Goal: Task Accomplishment & Management: Use online tool/utility

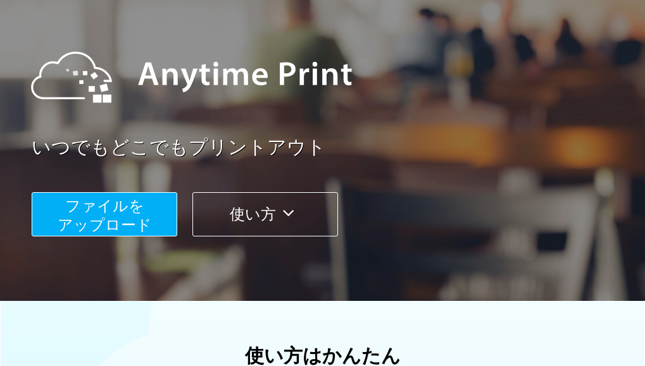
scroll to position [76, 0]
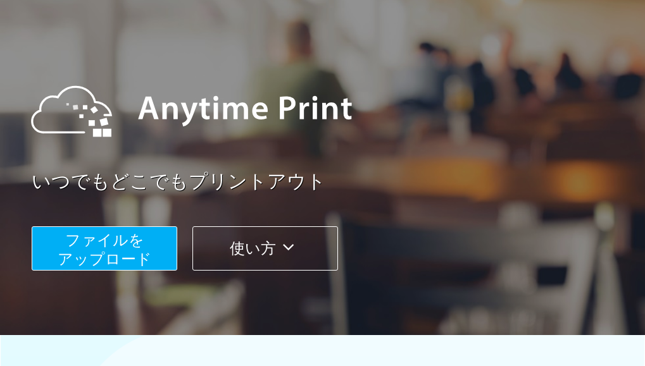
click at [130, 240] on span "ファイルを ​​アップロード" at bounding box center [105, 250] width 94 height 36
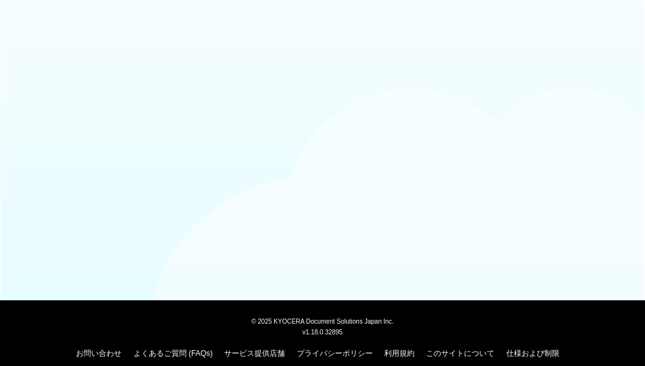
scroll to position [76, 0]
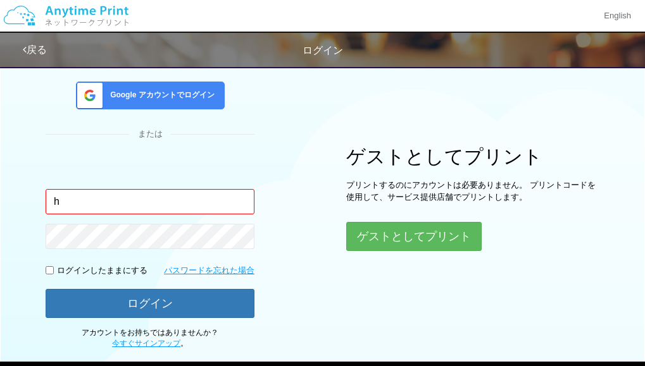
type input "h"
click at [178, 96] on span "Google アカウントでログイン" at bounding box center [159, 95] width 109 height 11
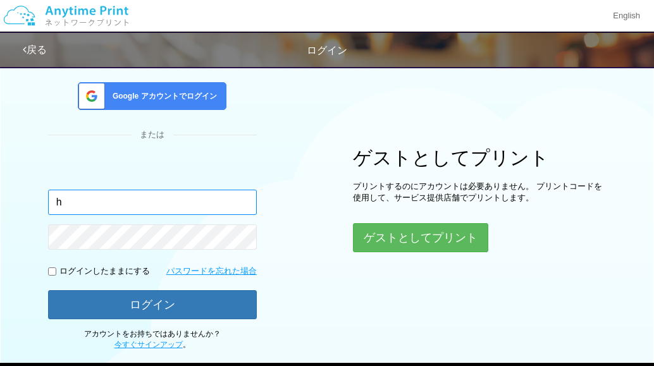
click at [87, 202] on body "English 戻る ログイン ログイン Google アカウントでログイン または 入力されたメールアドレスまたはパスワードが正しくありません。 h 。" at bounding box center [327, 174] width 654 height 500
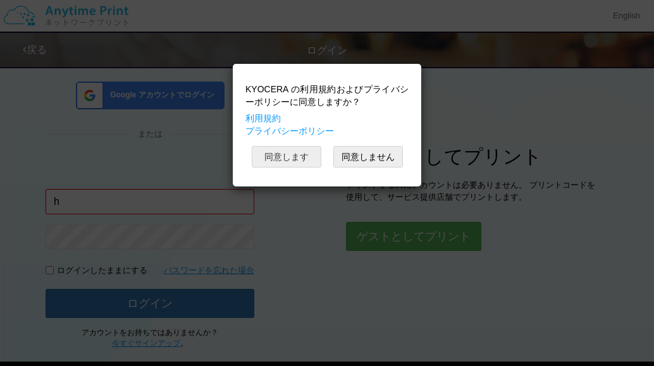
click at [273, 158] on button "同意します" at bounding box center [287, 157] width 70 height 22
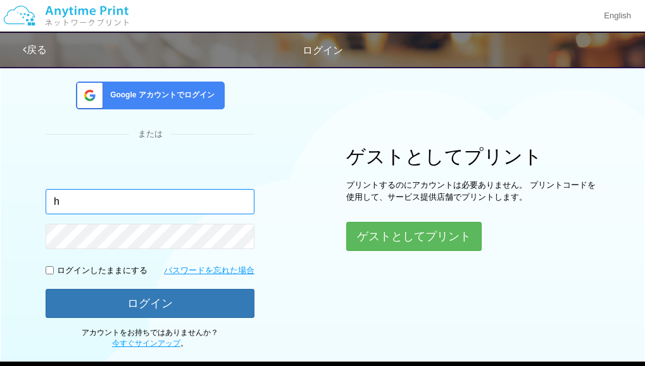
click at [84, 204] on input "h" at bounding box center [150, 201] width 209 height 25
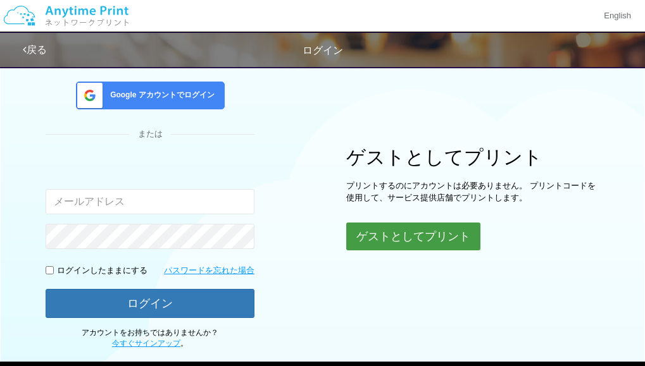
click at [414, 232] on button "ゲストとしてプリント" at bounding box center [413, 237] width 134 height 28
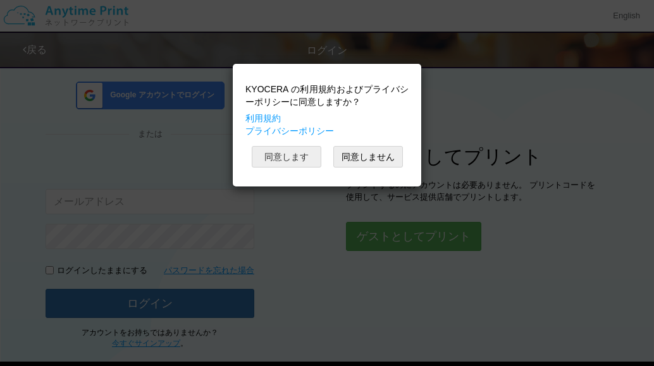
click at [297, 153] on button "同意します" at bounding box center [287, 157] width 70 height 22
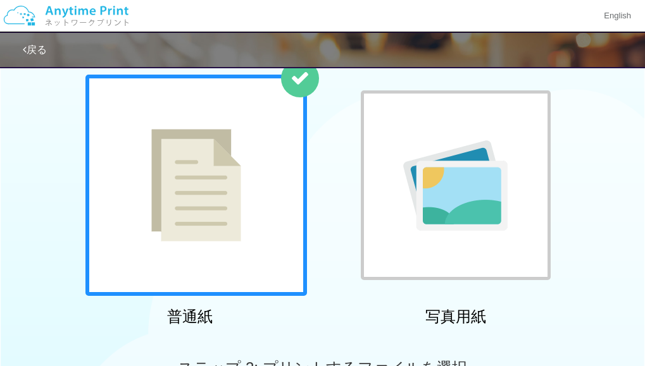
scroll to position [396, 0]
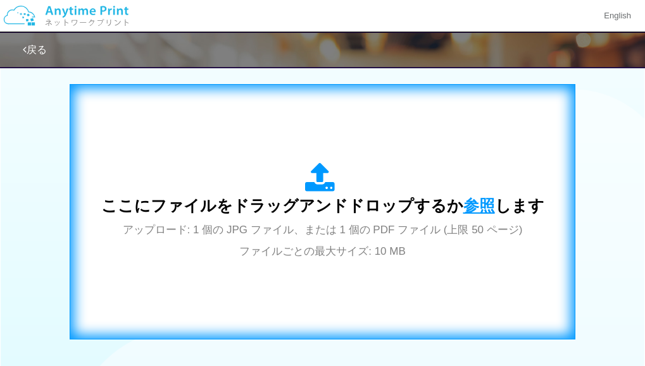
click at [470, 203] on span "参照" at bounding box center [479, 206] width 32 height 18
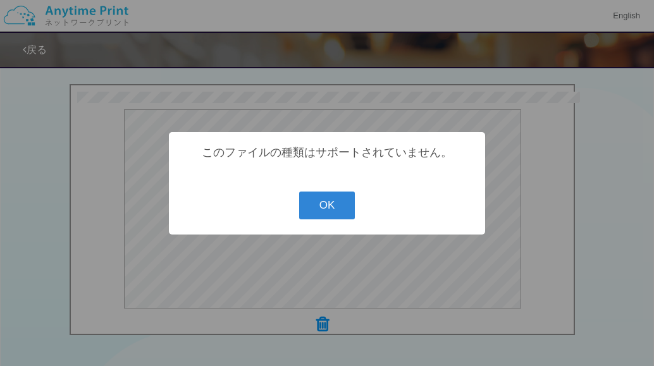
click at [322, 204] on button "OK" at bounding box center [327, 206] width 56 height 28
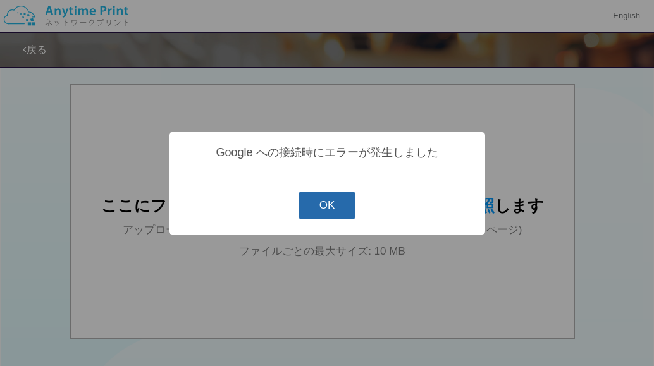
click at [332, 208] on button "OK" at bounding box center [327, 206] width 56 height 28
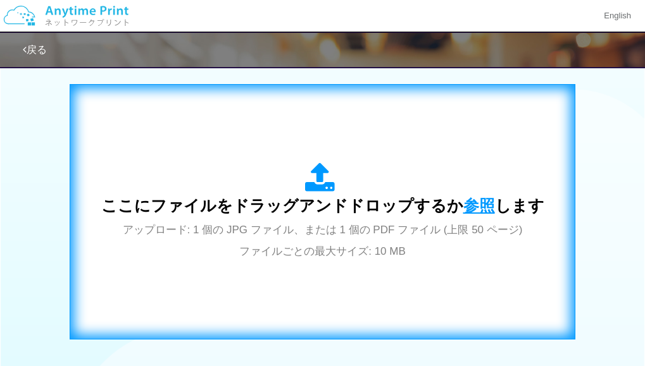
click at [478, 204] on span "参照" at bounding box center [479, 206] width 32 height 18
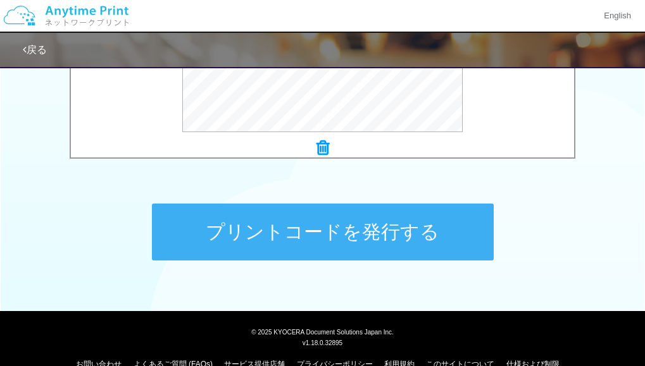
scroll to position [596, 0]
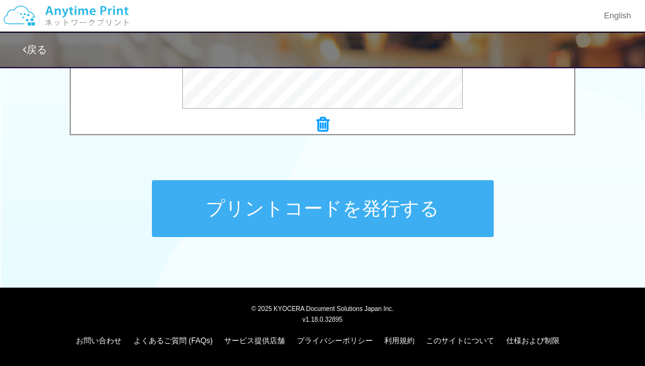
click at [335, 207] on button "プリントコードを発行する" at bounding box center [323, 208] width 342 height 57
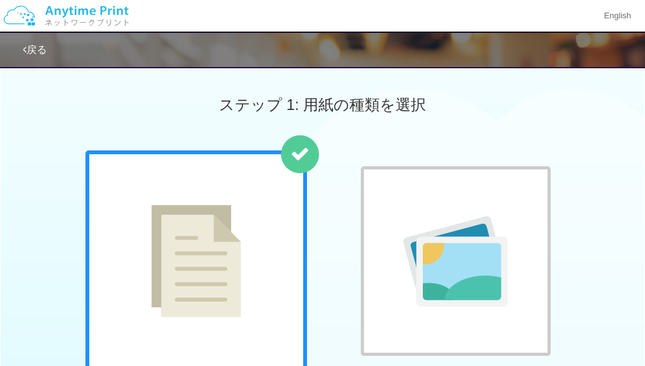
scroll to position [320, 0]
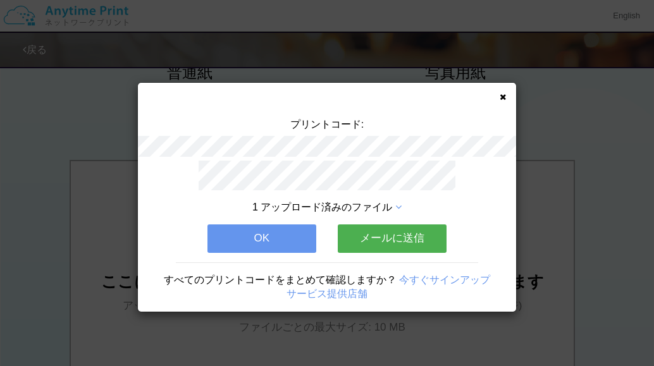
click at [256, 228] on button "OK" at bounding box center [262, 239] width 109 height 28
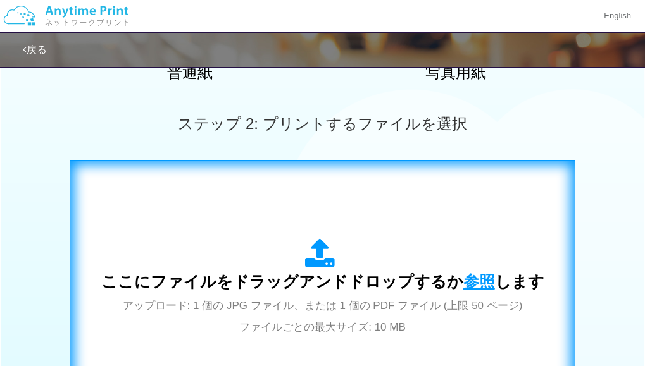
click at [471, 279] on span "参照" at bounding box center [479, 282] width 32 height 18
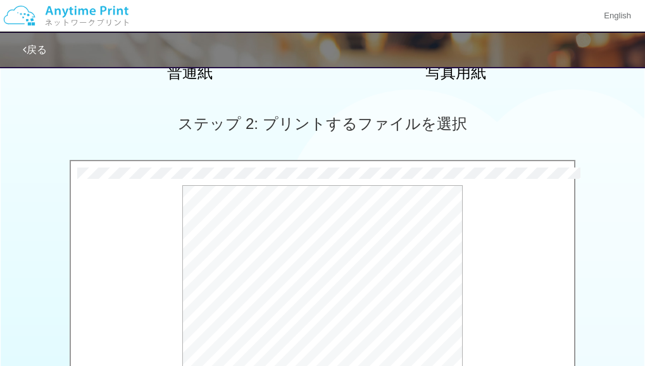
scroll to position [596, 0]
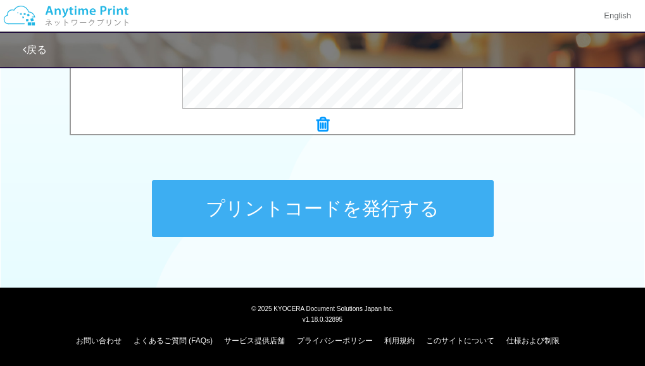
click at [335, 203] on button "プリントコードを発行する" at bounding box center [323, 208] width 342 height 57
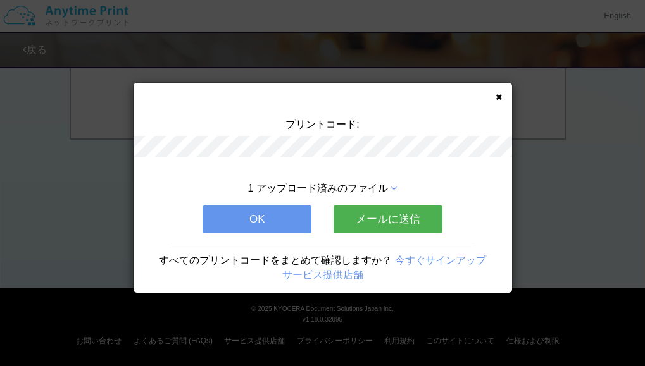
scroll to position [0, 0]
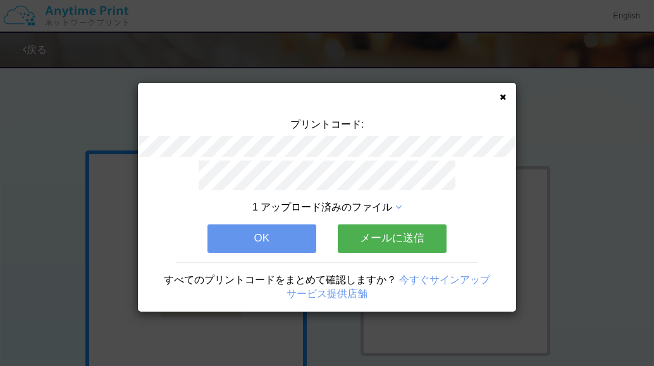
click at [245, 233] on button "OK" at bounding box center [262, 239] width 109 height 28
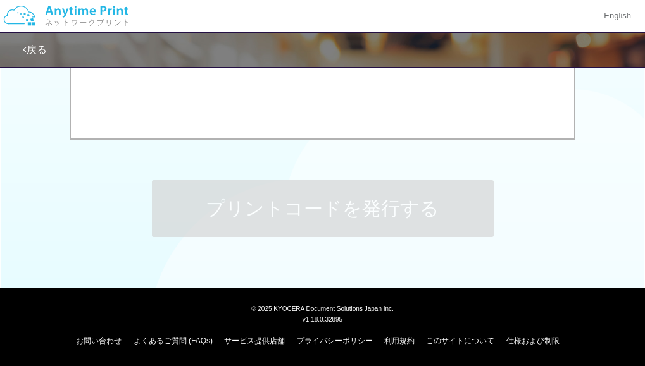
scroll to position [276, 0]
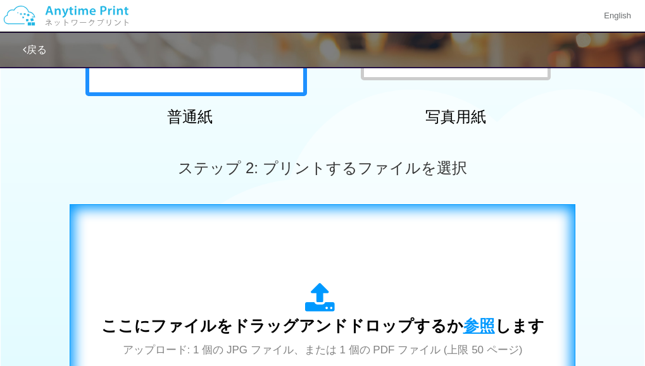
click at [467, 327] on span "参照" at bounding box center [479, 326] width 32 height 18
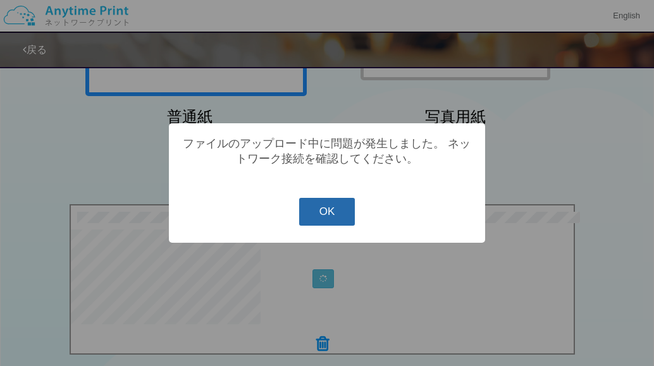
click at [331, 215] on button "OK" at bounding box center [327, 212] width 56 height 28
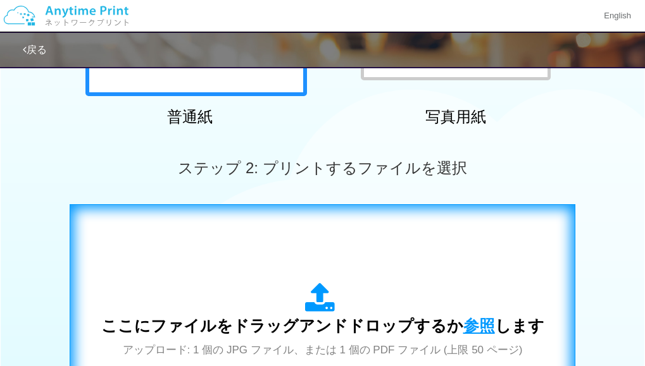
click at [471, 323] on span "参照" at bounding box center [479, 326] width 32 height 18
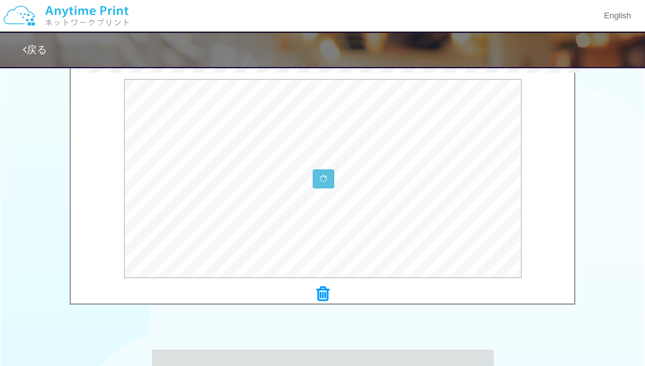
scroll to position [393, 0]
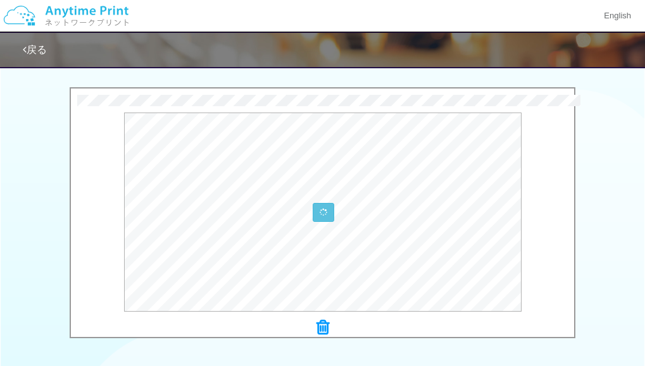
click at [38, 48] on link "戻る" at bounding box center [35, 49] width 24 height 11
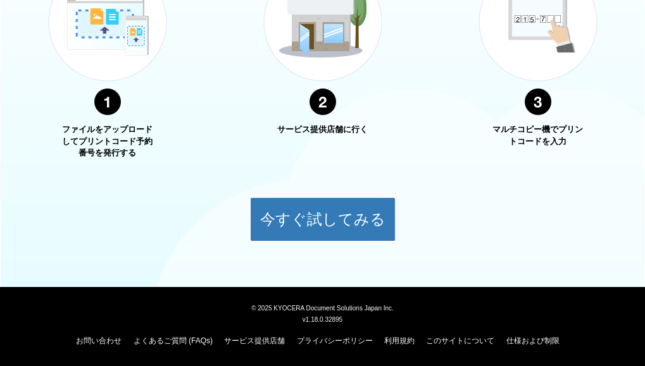
scroll to position [223, 0]
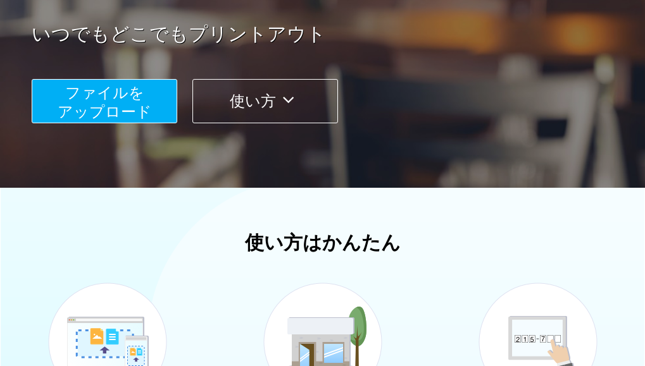
click at [96, 98] on span "ファイルを ​​アップロード" at bounding box center [105, 102] width 94 height 36
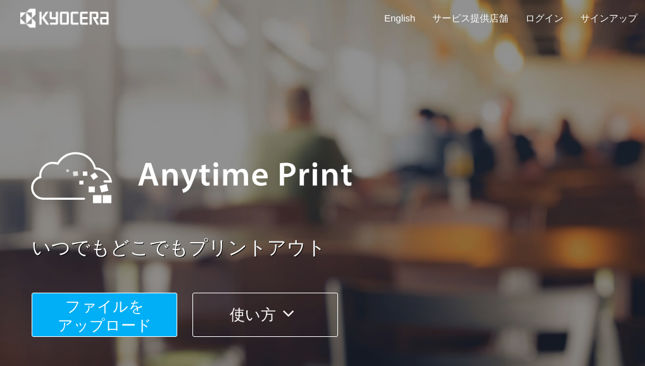
click at [280, 316] on icon at bounding box center [288, 313] width 25 height 19
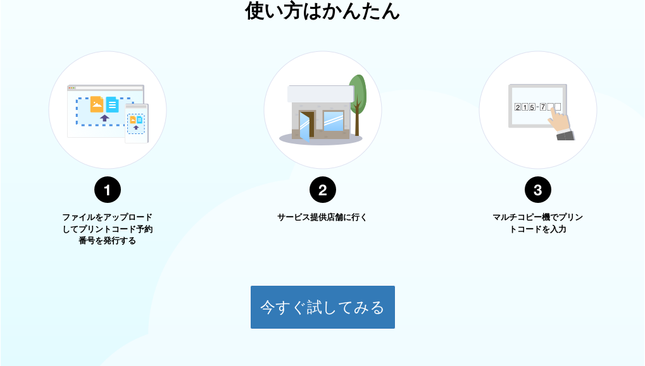
scroll to position [135, 0]
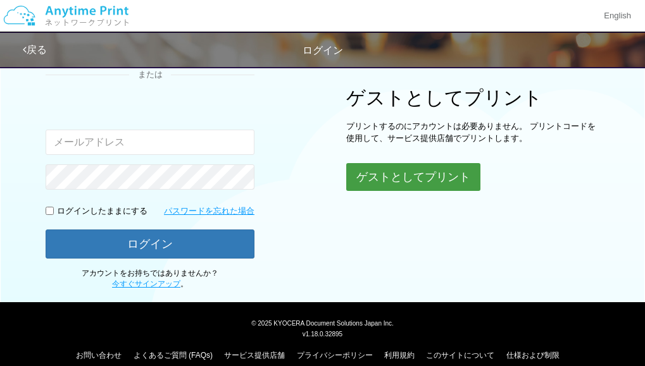
click at [398, 178] on button "ゲストとしてプリント" at bounding box center [413, 177] width 134 height 28
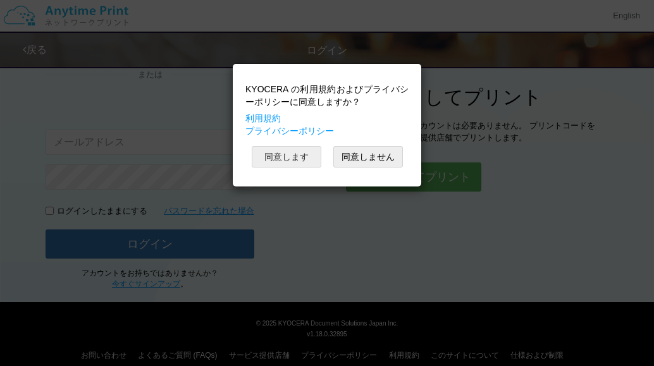
click at [288, 158] on button "同意します" at bounding box center [287, 157] width 70 height 22
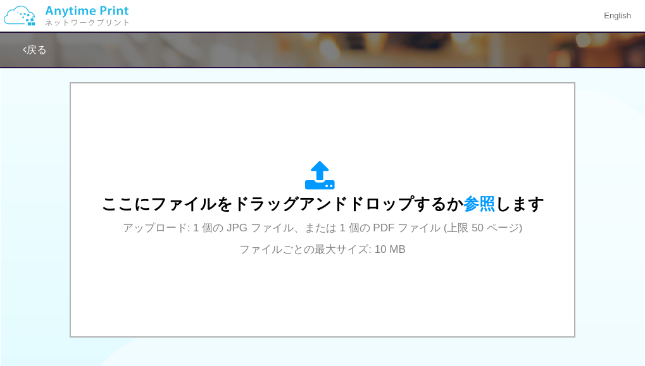
scroll to position [423, 0]
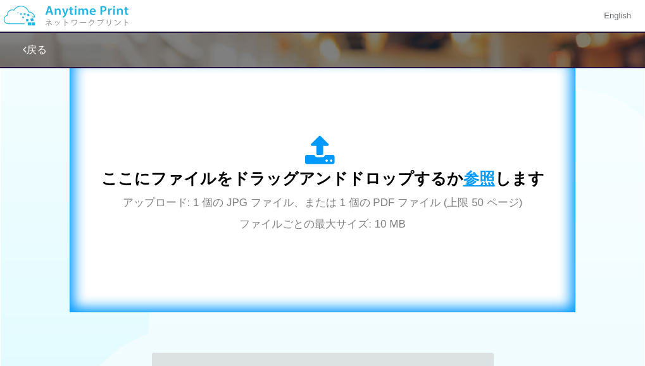
click at [476, 174] on span "参照" at bounding box center [479, 179] width 32 height 18
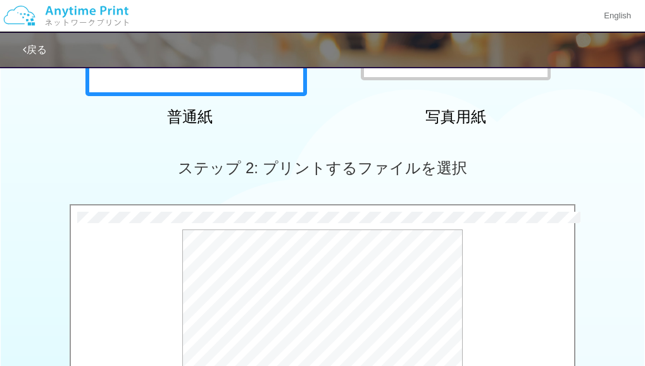
scroll to position [596, 0]
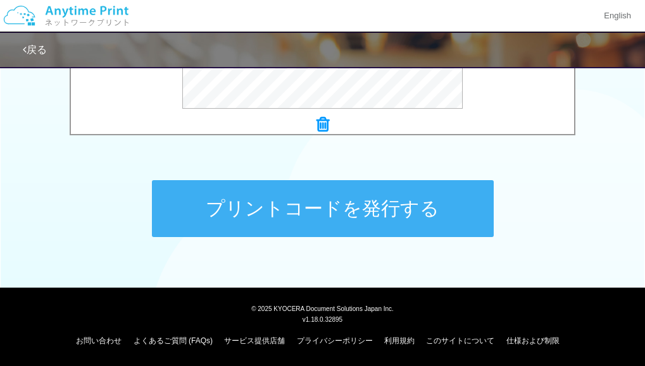
click at [348, 202] on button "プリントコードを発行する" at bounding box center [323, 208] width 342 height 57
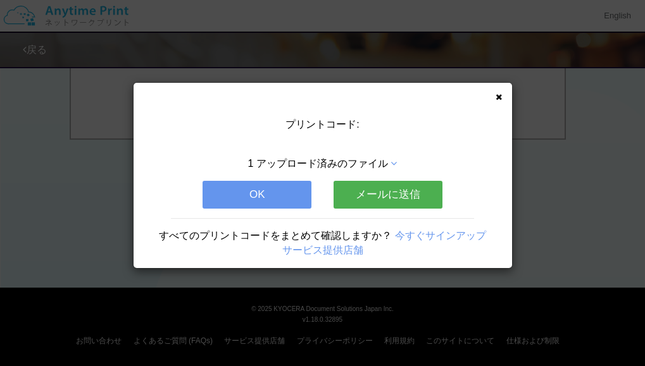
scroll to position [0, 0]
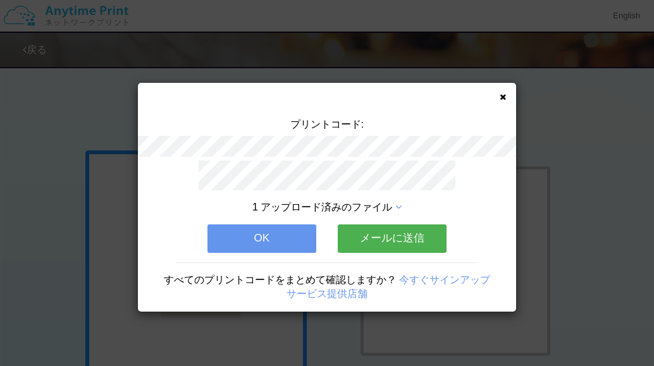
click at [270, 234] on button "OK" at bounding box center [262, 239] width 109 height 28
